Goal: Task Accomplishment & Management: Use online tool/utility

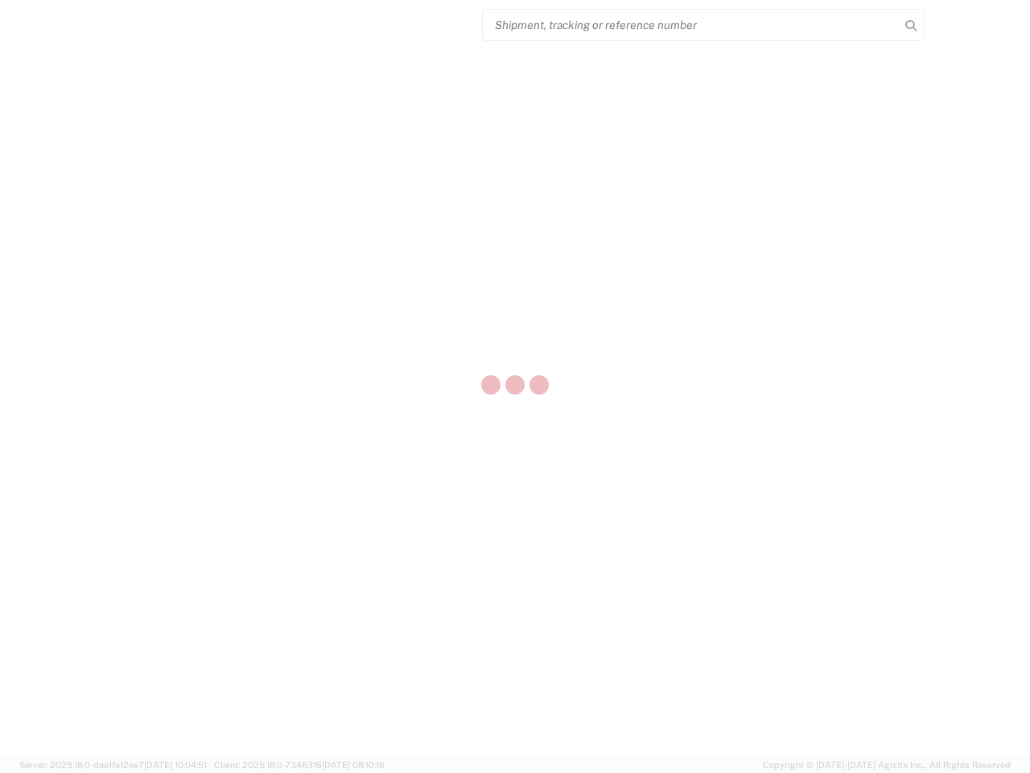
select select "US"
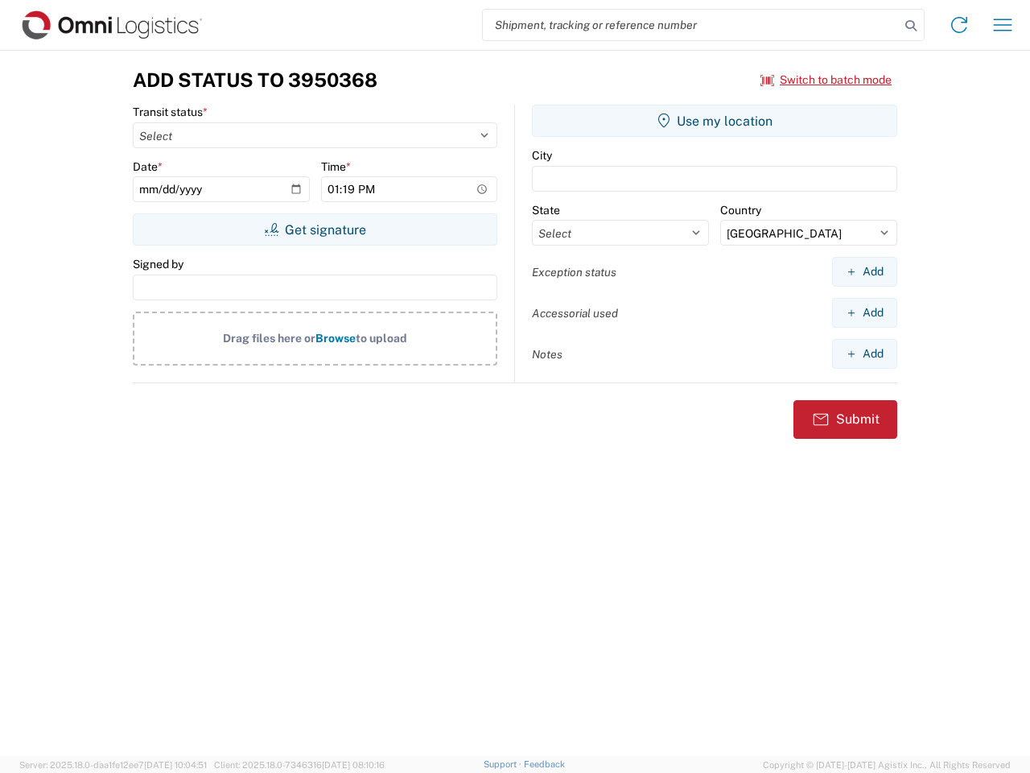
click at [691, 25] on input "search" at bounding box center [691, 25] width 417 height 31
click at [911, 26] on icon at bounding box center [911, 25] width 23 height 23
click at [959, 25] on icon at bounding box center [959, 25] width 26 height 26
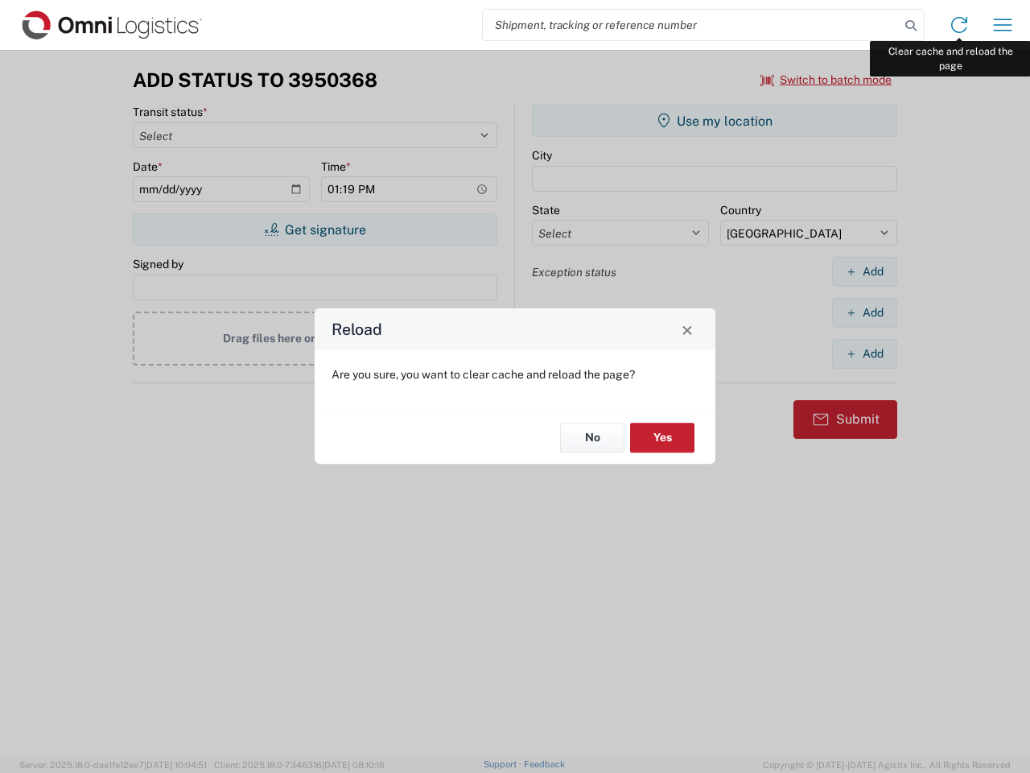
click at [1003, 25] on div "Reload Are you sure, you want to clear cache and reload the page? No Yes" at bounding box center [515, 386] width 1030 height 773
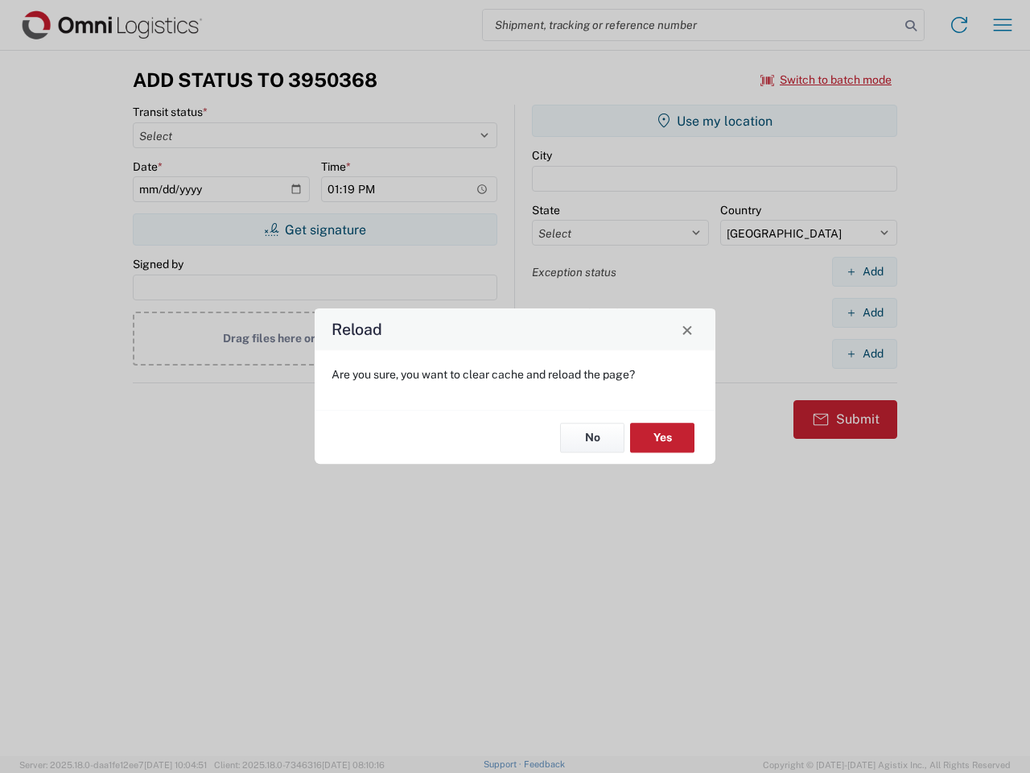
click at [826, 80] on div "Reload Are you sure, you want to clear cache and reload the page? No Yes" at bounding box center [515, 386] width 1030 height 773
click at [315, 229] on div "Reload Are you sure, you want to clear cache and reload the page? No Yes" at bounding box center [515, 386] width 1030 height 773
click at [715, 121] on div "Reload Are you sure, you want to clear cache and reload the page? No Yes" at bounding box center [515, 386] width 1030 height 773
click at [864, 271] on div "Reload Are you sure, you want to clear cache and reload the page? No Yes" at bounding box center [515, 386] width 1030 height 773
click at [864, 312] on div "Reload Are you sure, you want to clear cache and reload the page? No Yes" at bounding box center [515, 386] width 1030 height 773
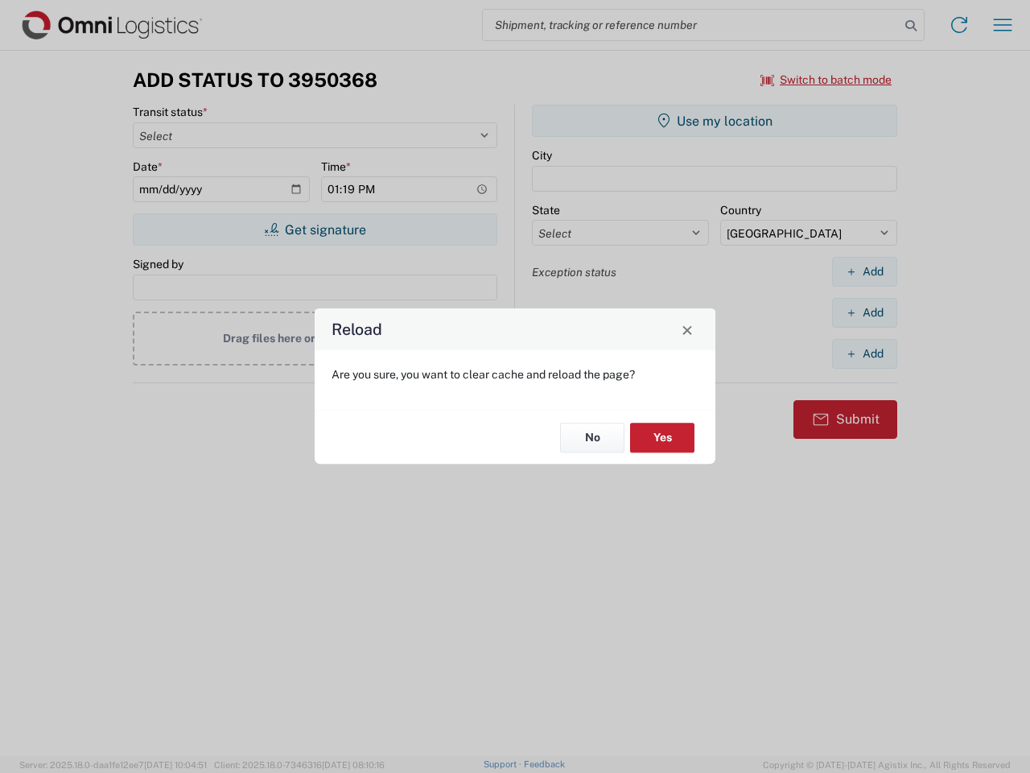
click at [864, 353] on div "Reload Are you sure, you want to clear cache and reload the page? No Yes" at bounding box center [515, 386] width 1030 height 773
